Goal: Task Accomplishment & Management: Use online tool/utility

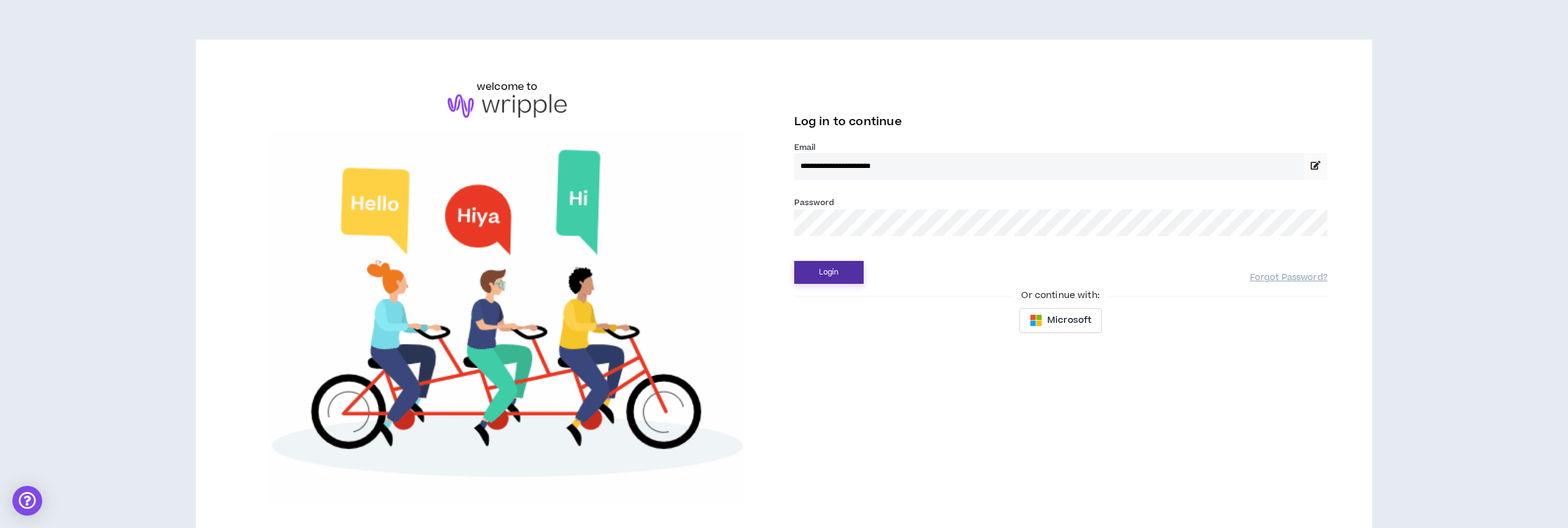
click at [815, 267] on button "Login" at bounding box center [830, 272] width 70 height 23
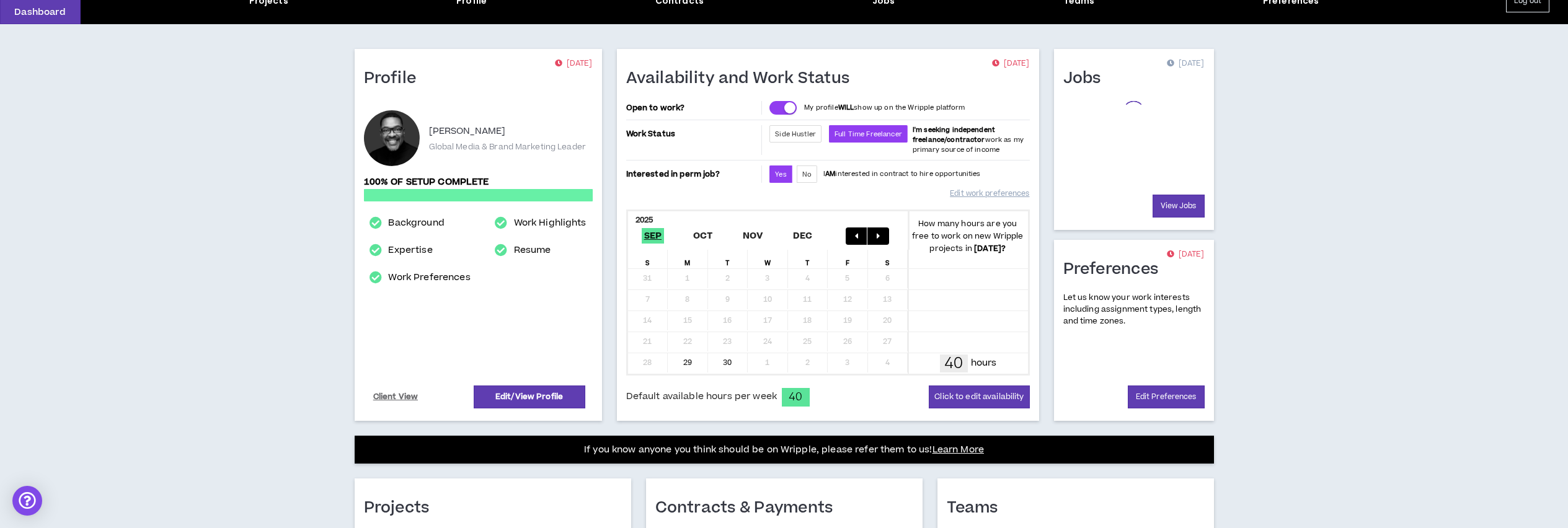
scroll to position [282, 0]
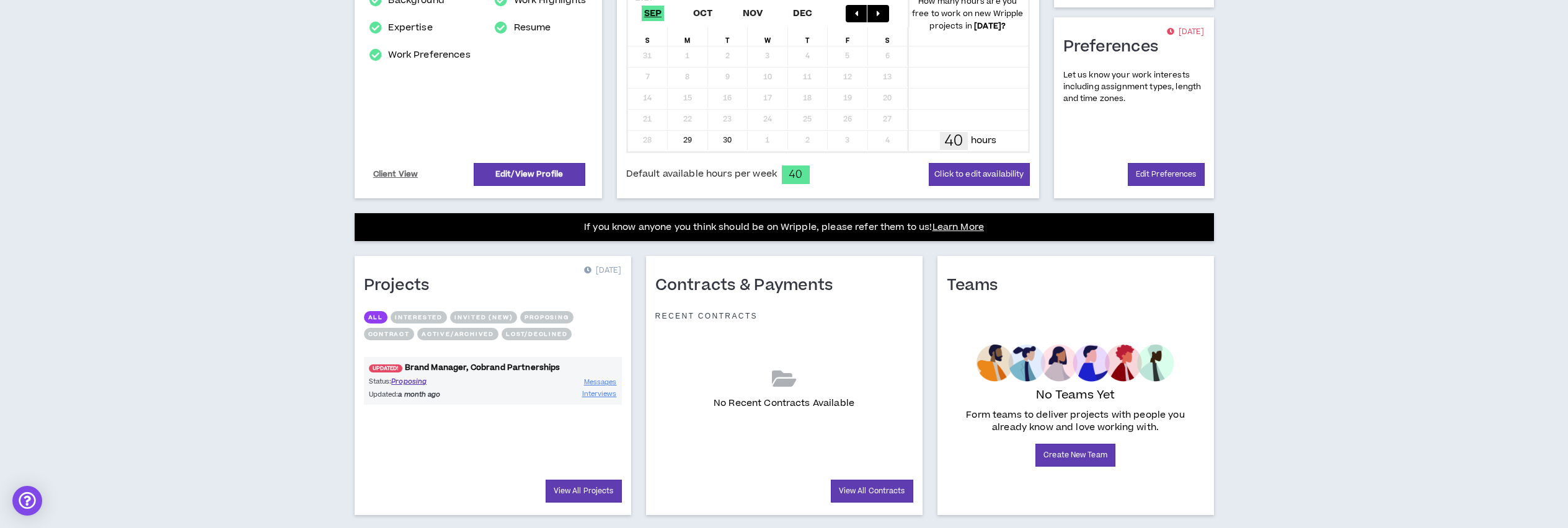
click at [467, 364] on link "UPDATED! Brand Manager, Cobrand Partnerships" at bounding box center [493, 367] width 258 height 12
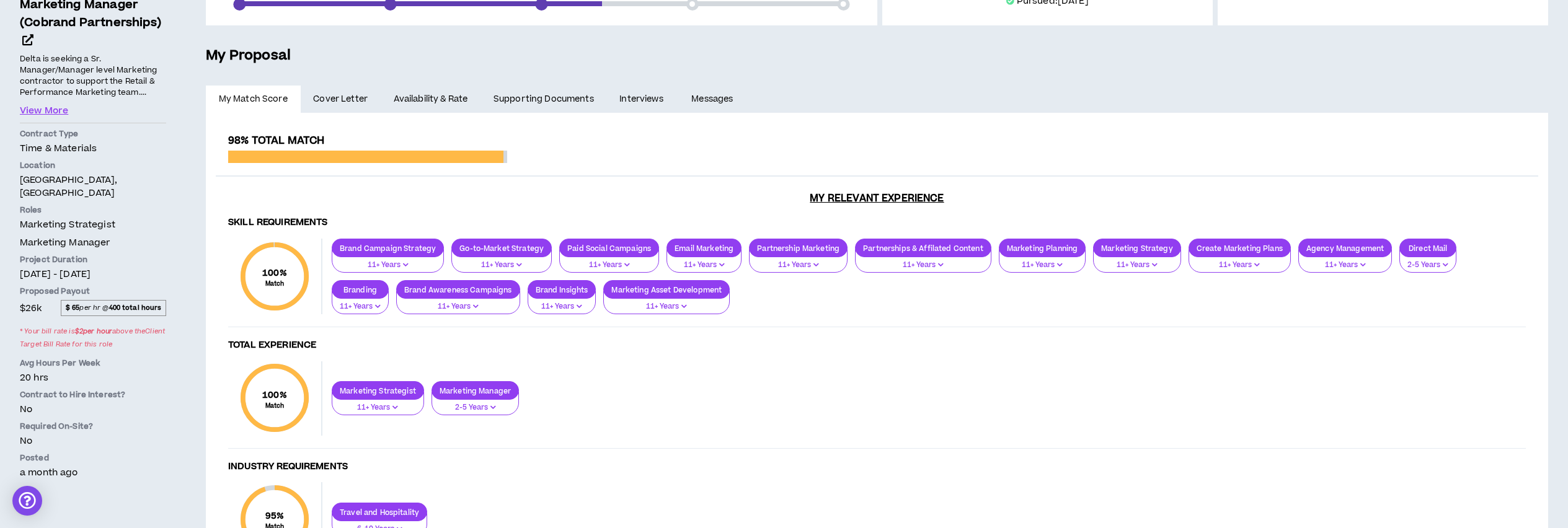
scroll to position [229, 0]
click at [53, 104] on button "View More" at bounding box center [44, 110] width 48 height 13
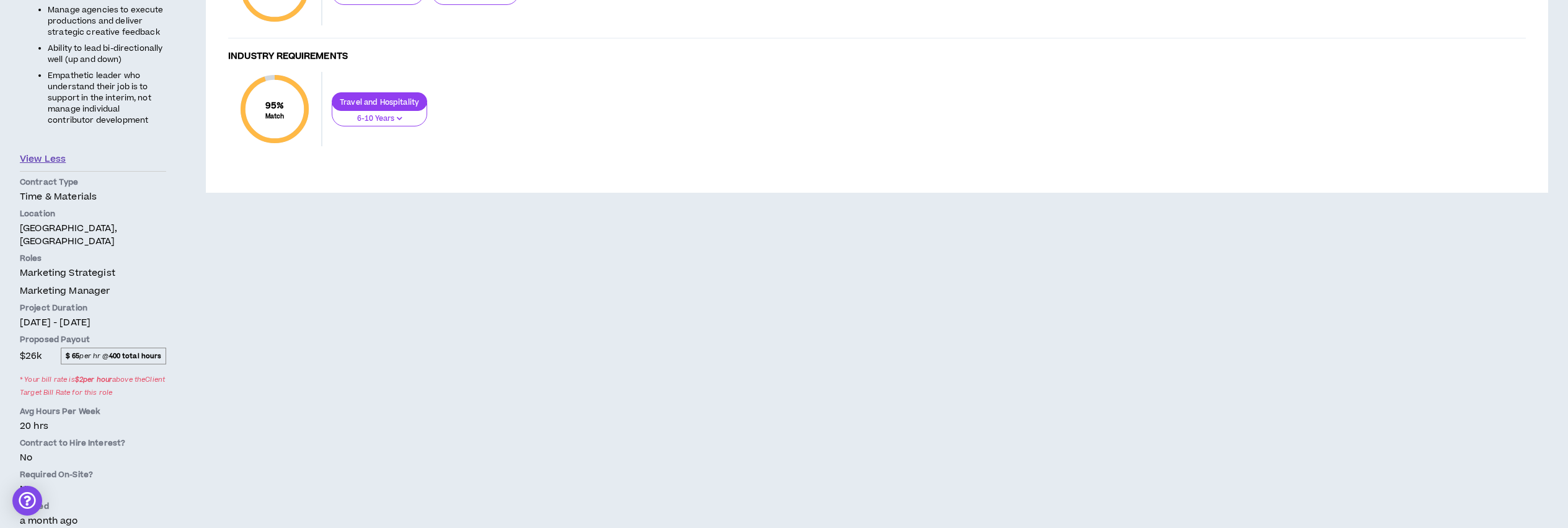
scroll to position [640, 0]
click at [122, 350] on strong "400 total hours" at bounding box center [135, 355] width 53 height 9
click at [103, 347] on span "$ 65 per hr @ 400 total hours" at bounding box center [113, 354] width 105 height 16
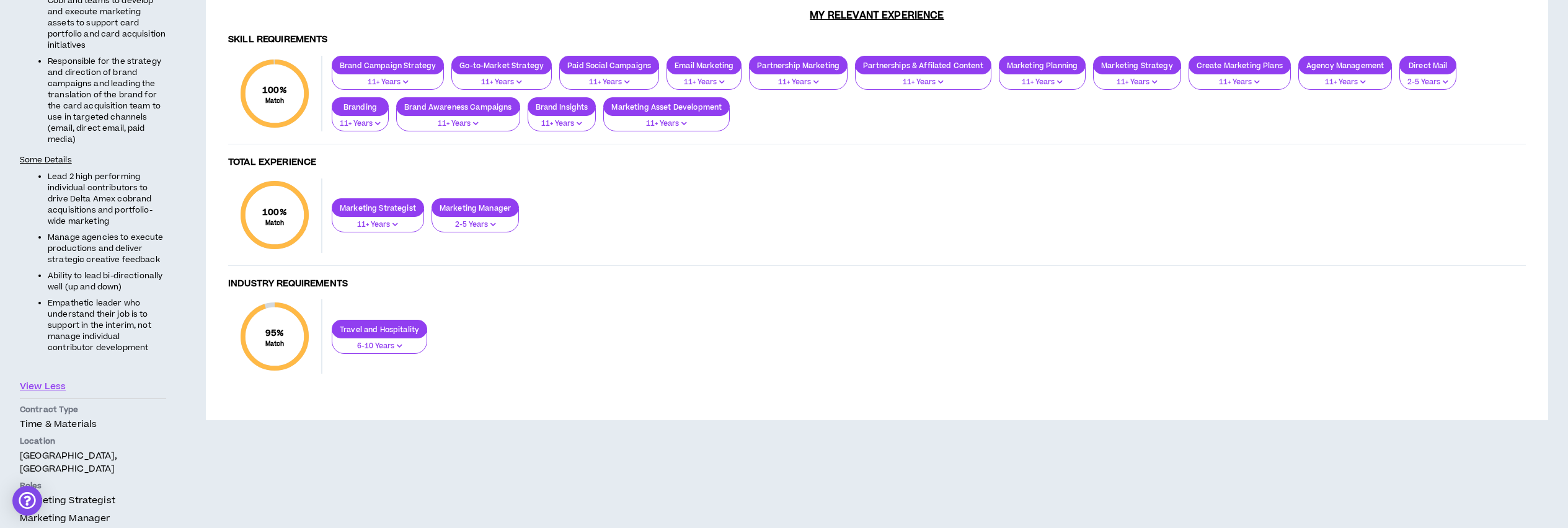
scroll to position [96, 0]
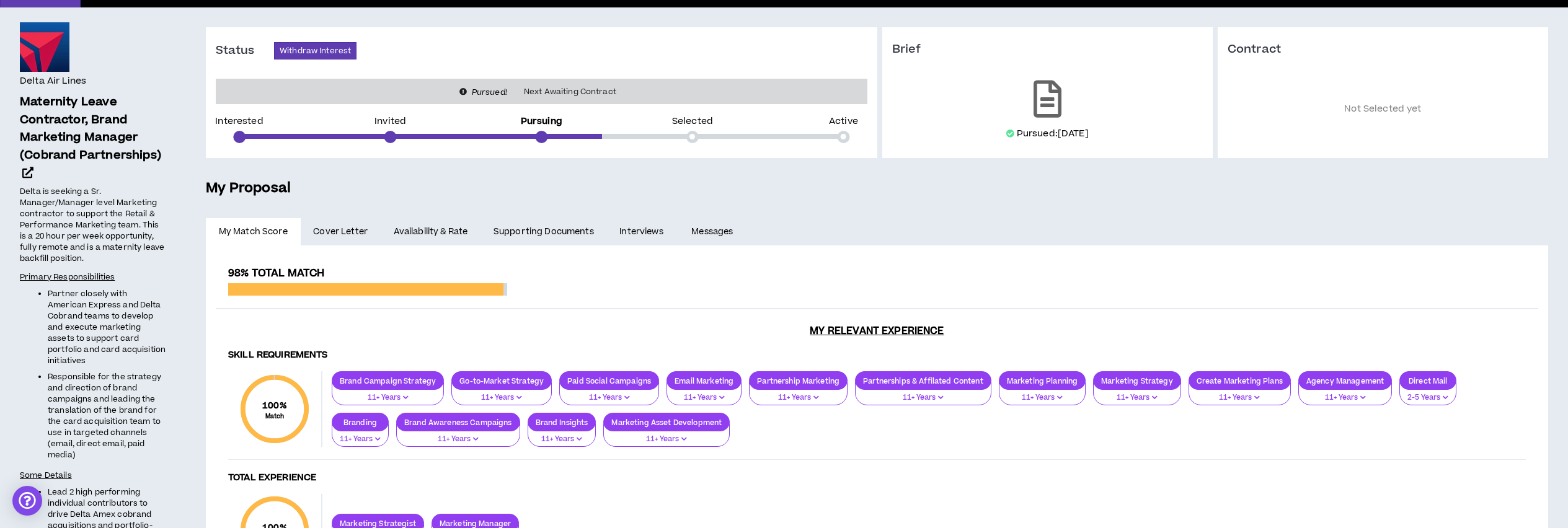
click at [423, 232] on link "Availability & Rate" at bounding box center [431, 231] width 100 height 27
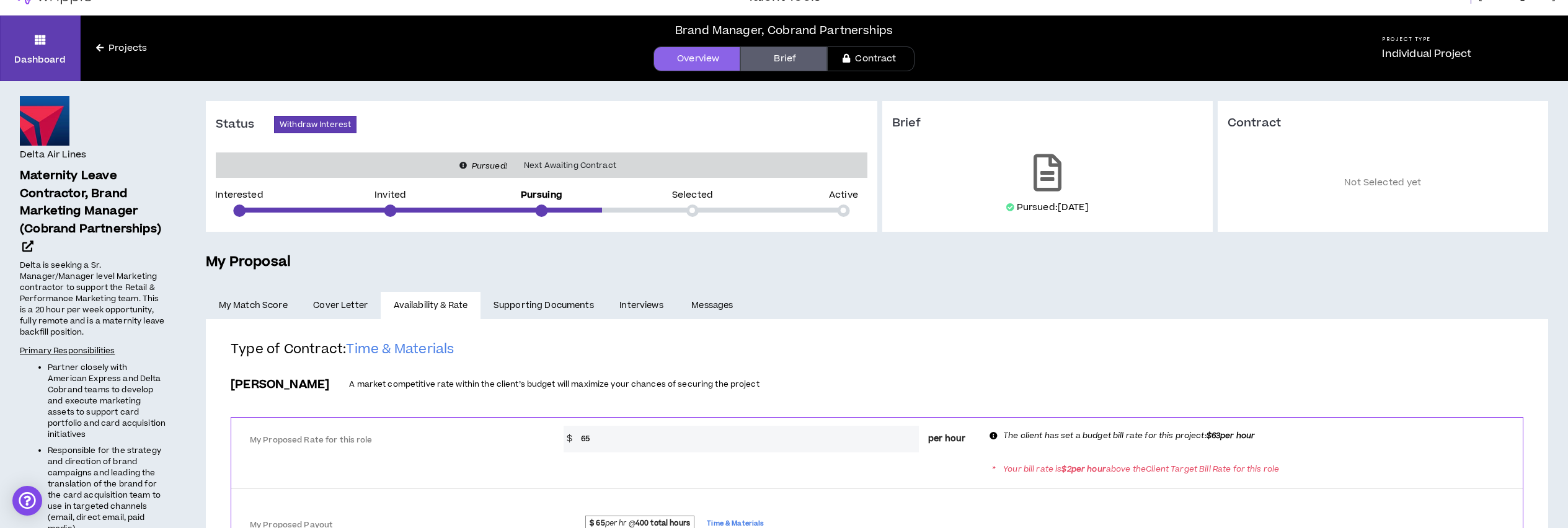
scroll to position [175, 0]
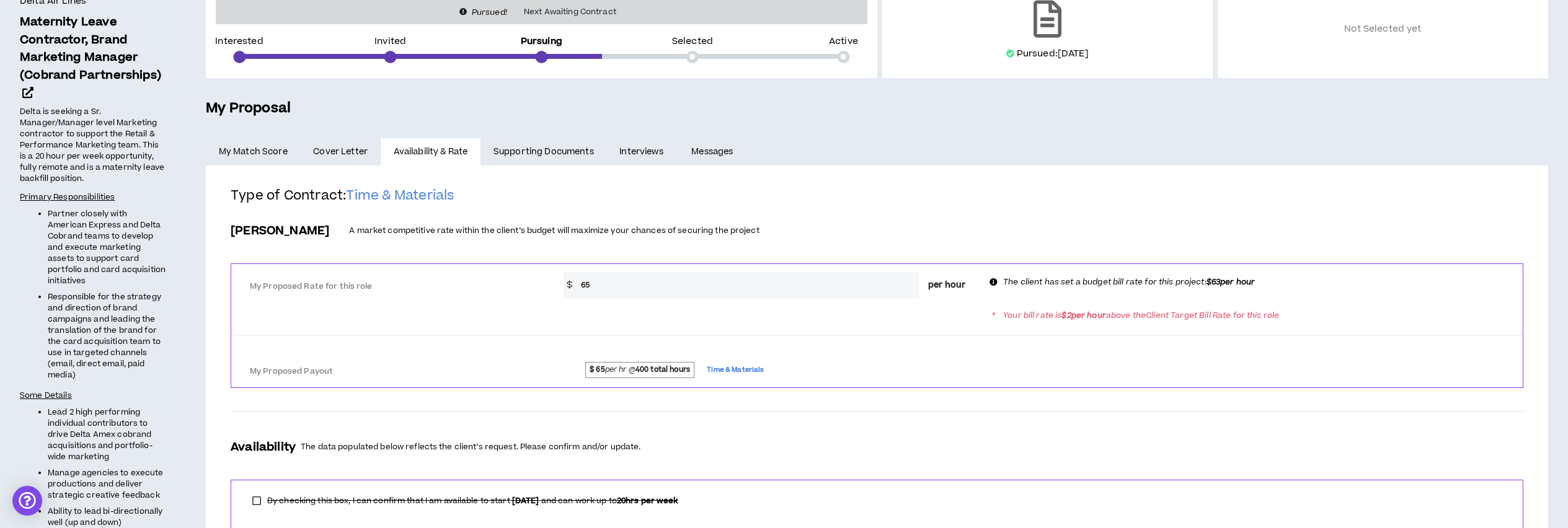
click at [532, 148] on link "Supporting Documents" at bounding box center [544, 152] width 126 height 27
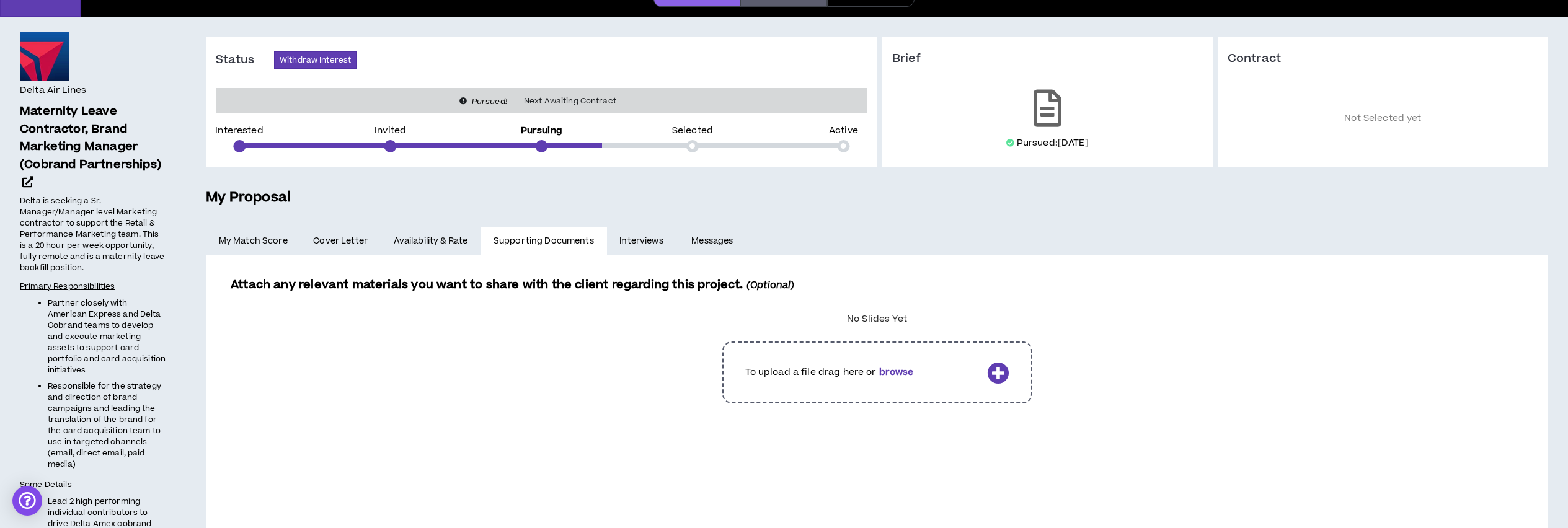
click at [646, 234] on link "Interviews" at bounding box center [643, 241] width 72 height 27
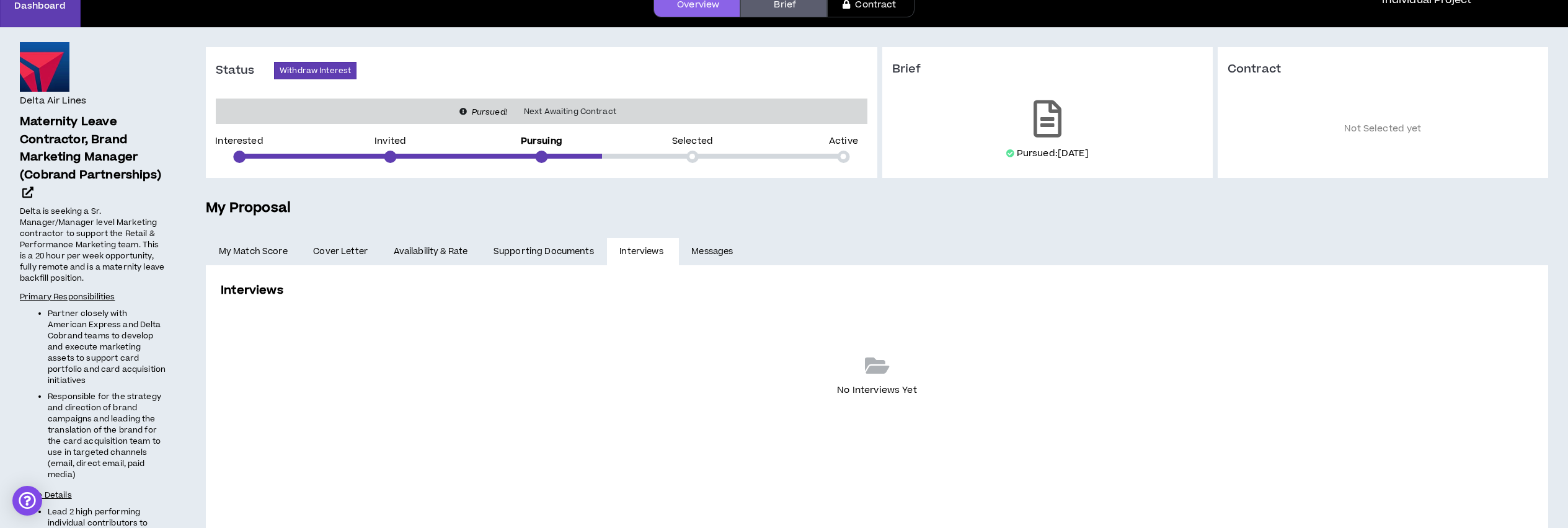
scroll to position [138, 0]
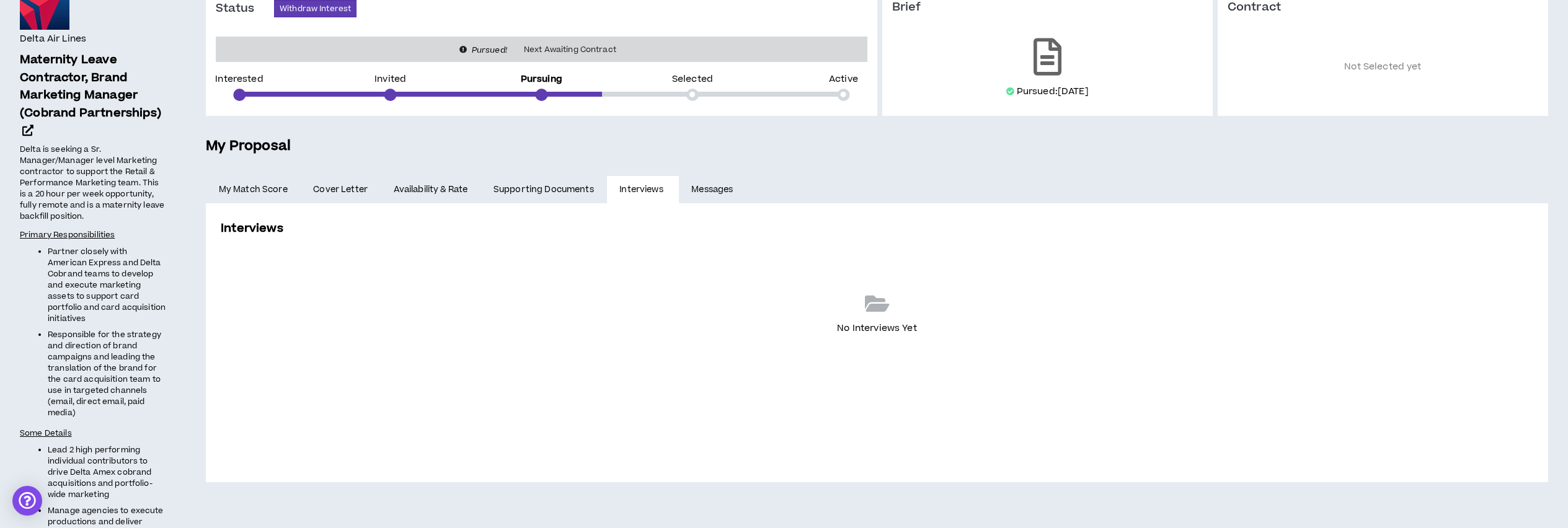
click at [721, 185] on link "Messages" at bounding box center [714, 189] width 70 height 27
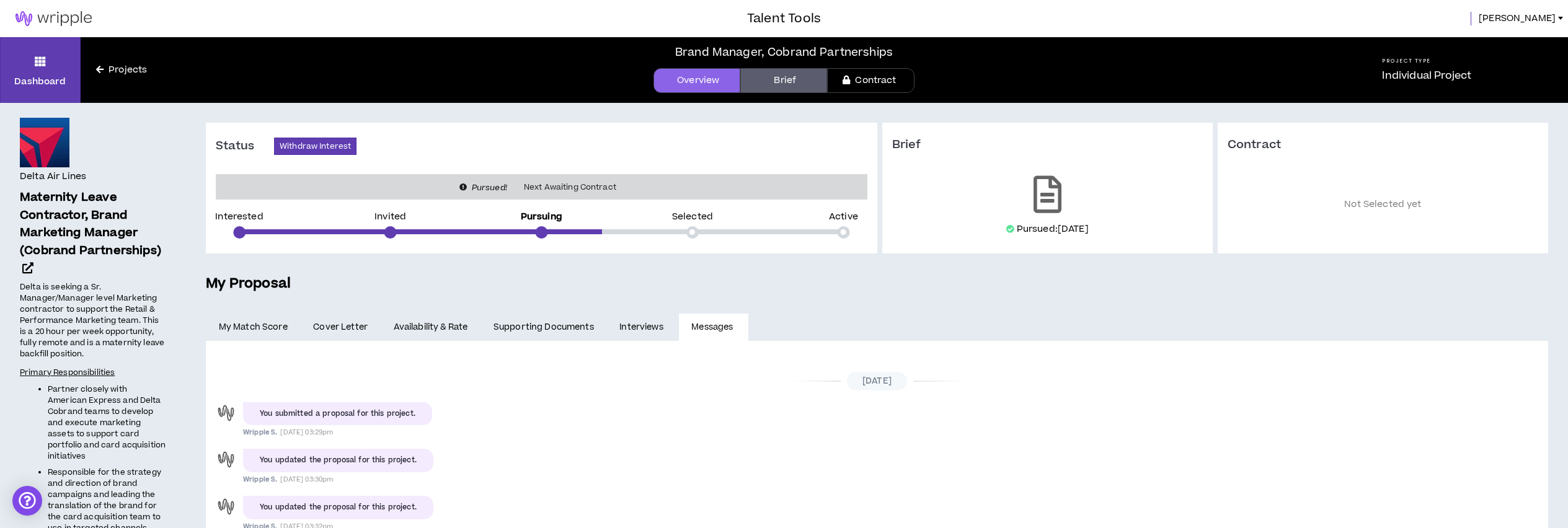
scroll to position [105, 0]
